Goal: Information Seeking & Learning: Find contact information

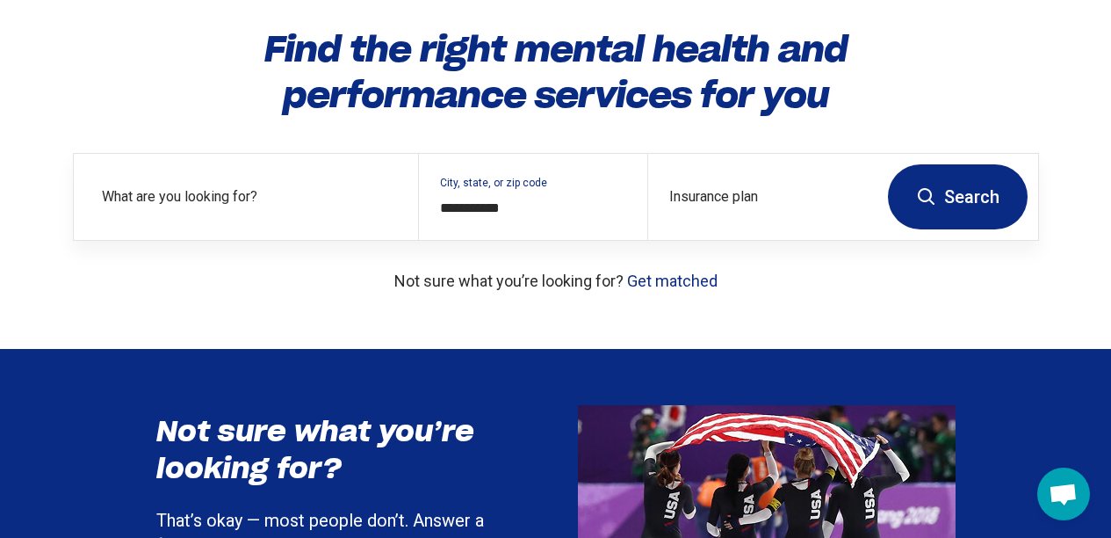
scroll to position [139, 0]
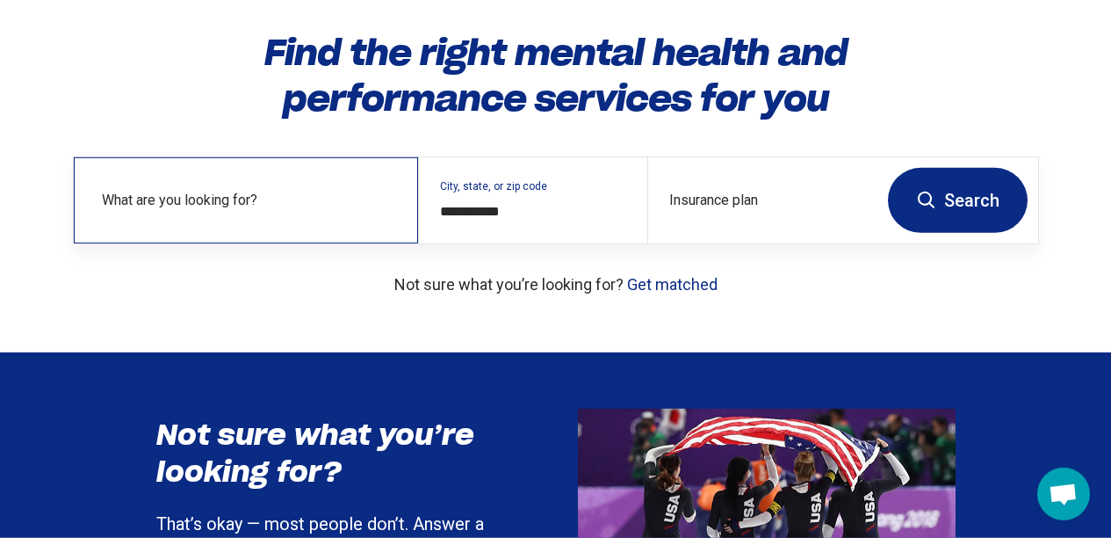
click at [271, 211] on label "What are you looking for?" at bounding box center [249, 200] width 295 height 21
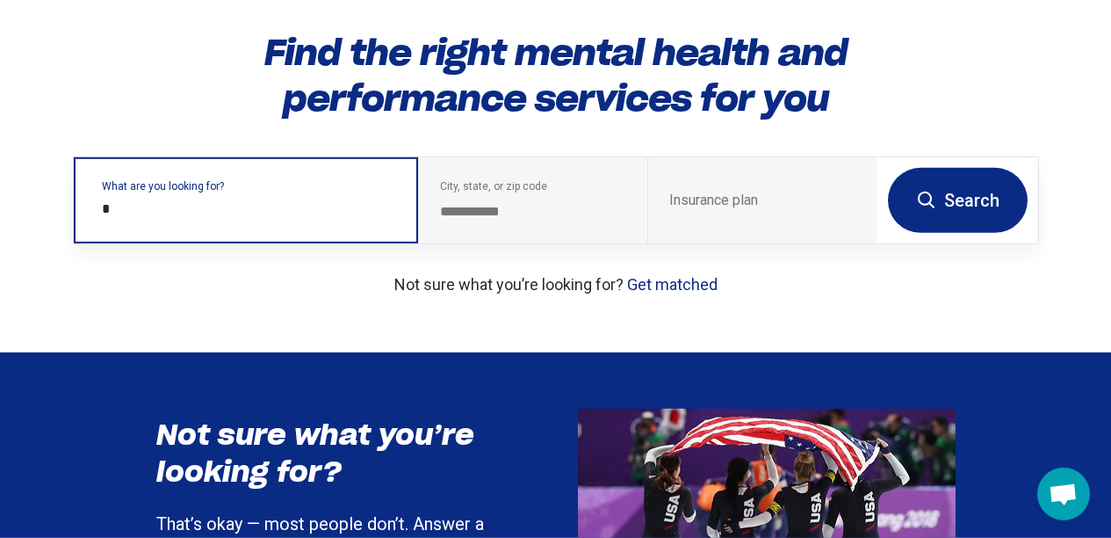
type input "**"
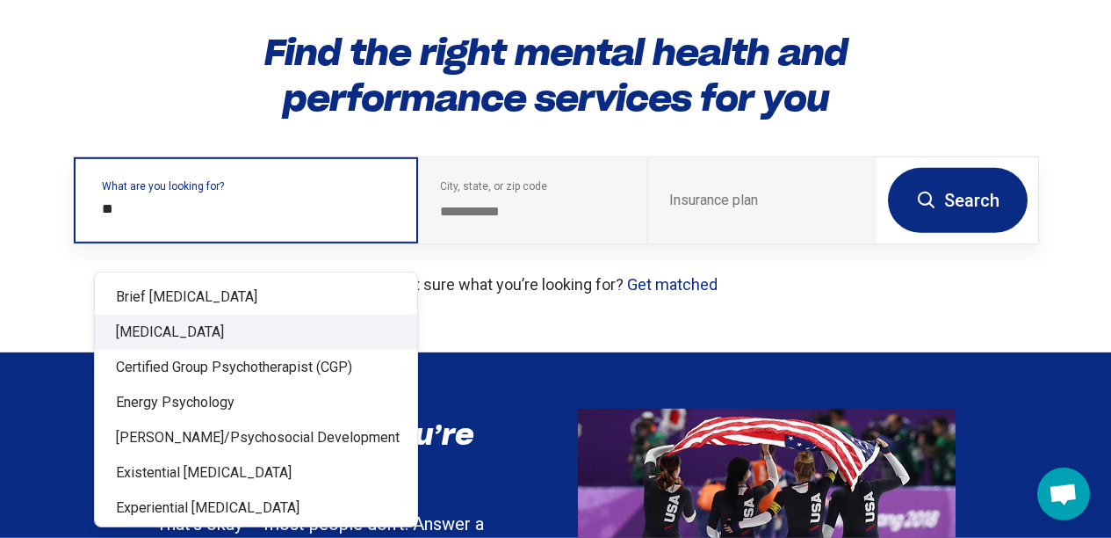
click at [188, 331] on div "[MEDICAL_DATA]" at bounding box center [256, 331] width 322 height 35
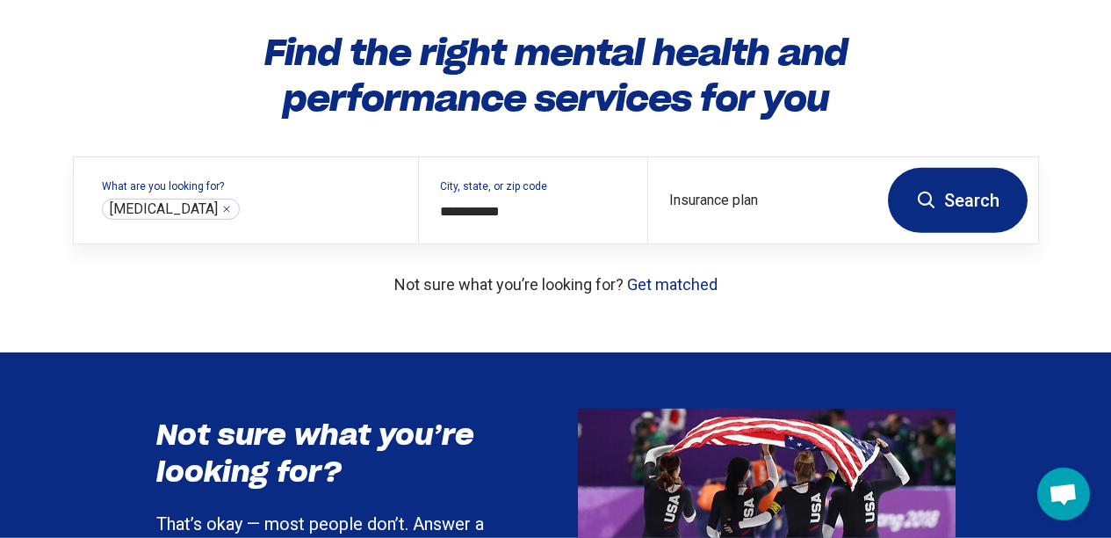
click at [935, 211] on icon at bounding box center [926, 200] width 21 height 21
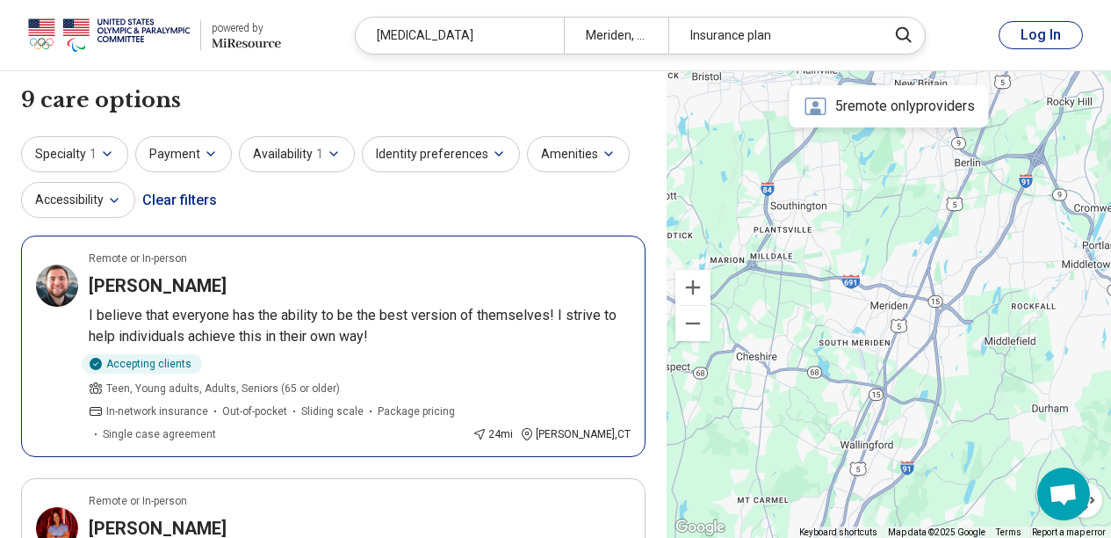
click at [137, 285] on h3 "[PERSON_NAME]" at bounding box center [158, 285] width 138 height 25
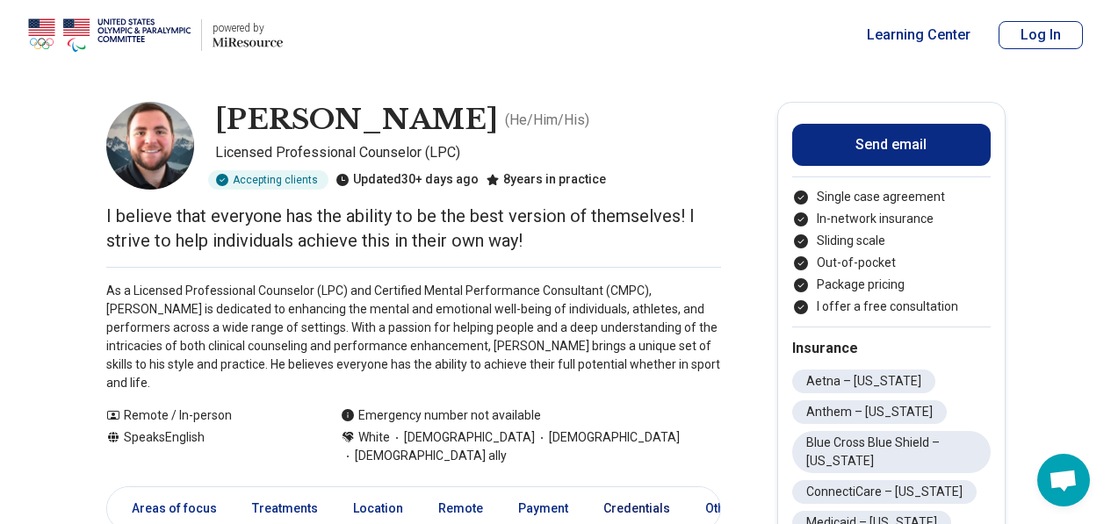
click at [625, 491] on link "Credentials" at bounding box center [637, 509] width 88 height 36
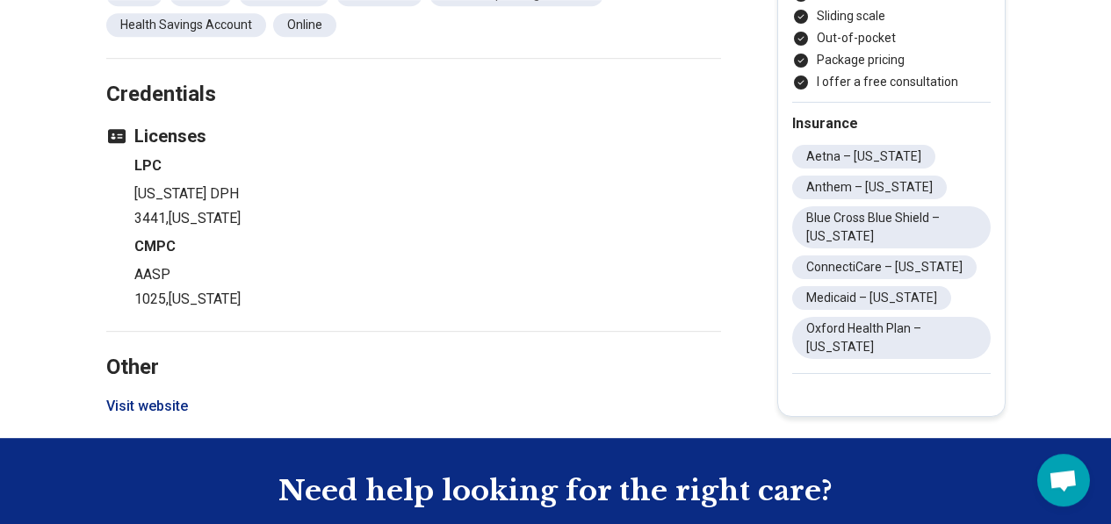
scroll to position [2045, 0]
